Goal: Navigation & Orientation: Go to known website

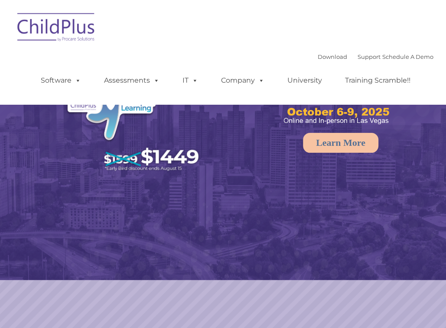
select select "MEDIUM"
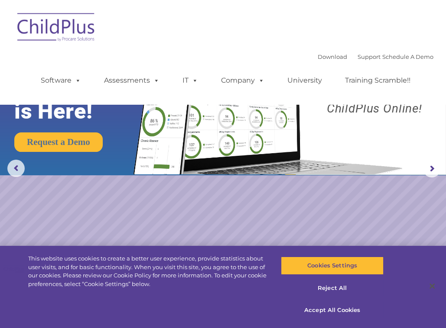
click at [72, 19] on img at bounding box center [56, 28] width 87 height 43
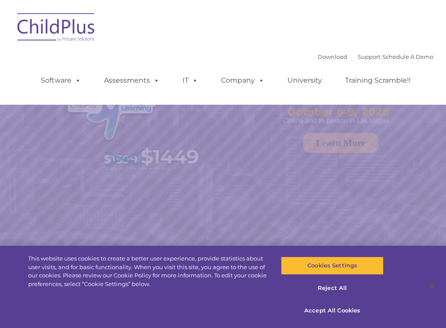
select select "MEDIUM"
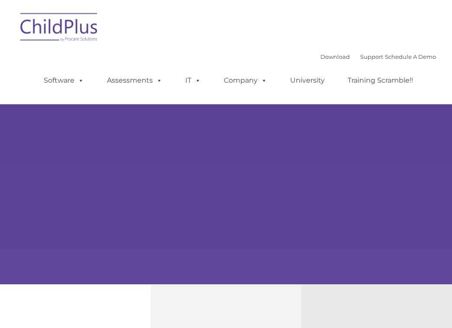
type input ""
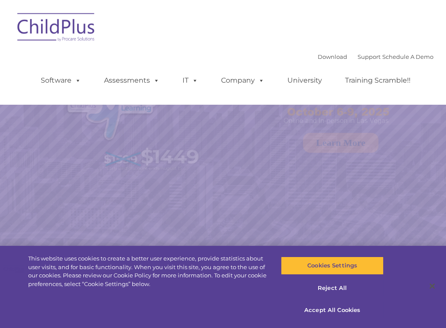
select select "MEDIUM"
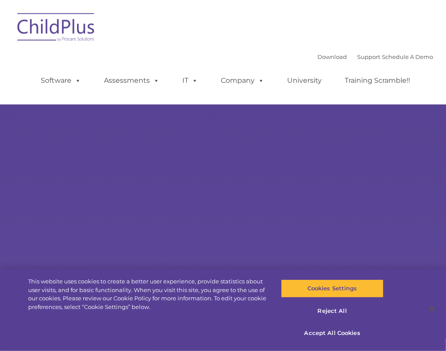
type input ""
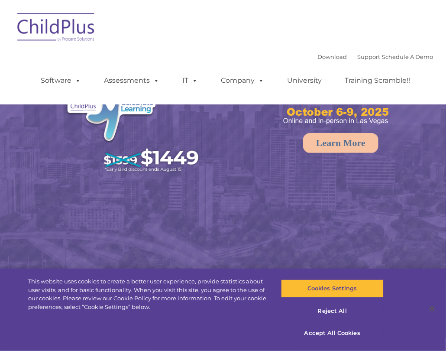
select select "MEDIUM"
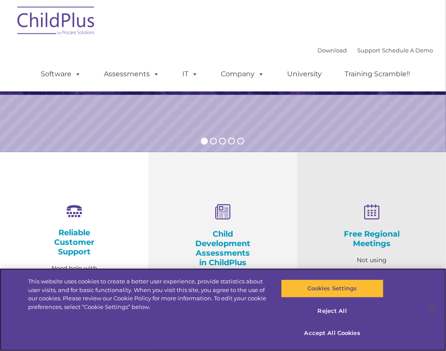
scroll to position [173, 0]
